Goal: Information Seeking & Learning: Check status

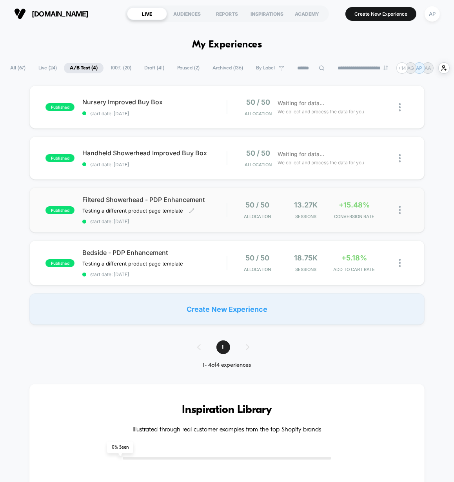
click at [199, 222] on div "Filtered Showerhead - PDP Enhancement Testing a different product page template…" at bounding box center [154, 210] width 144 height 29
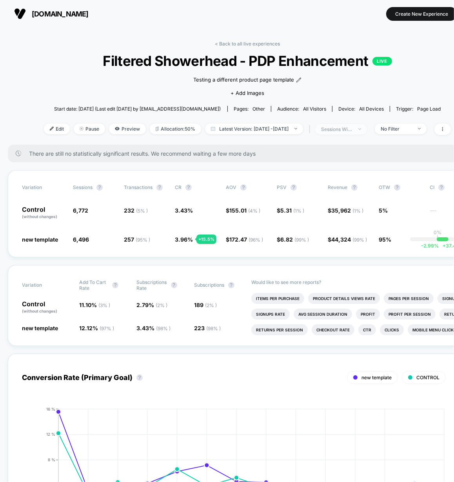
click at [339, 128] on div "sessions with impression" at bounding box center [336, 129] width 31 height 6
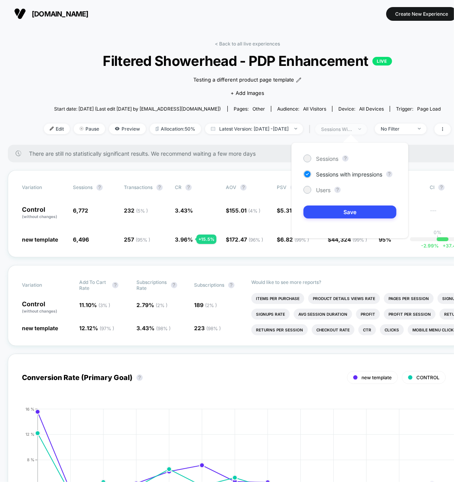
click at [341, 129] on div "sessions with impression" at bounding box center [336, 129] width 31 height 6
